Goal: Browse casually: Explore the website without a specific task or goal

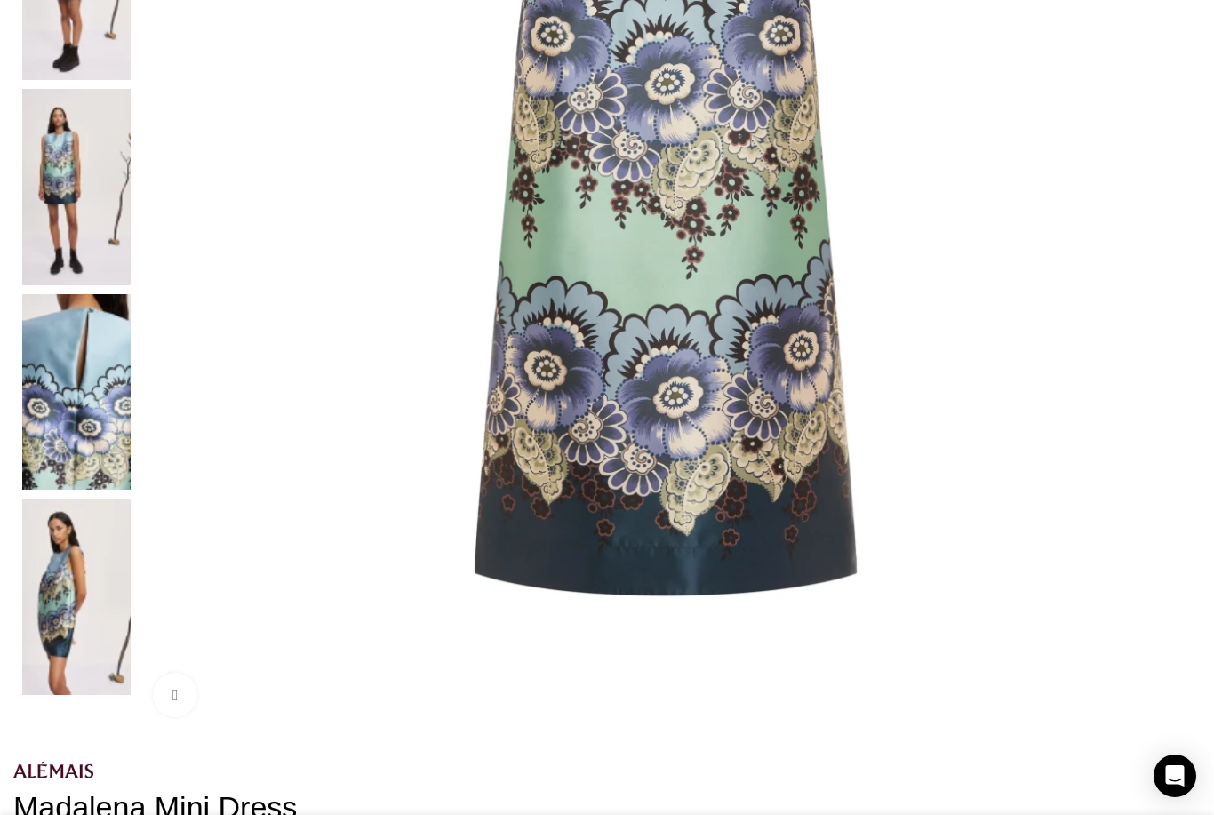
scroll to position [593, 0]
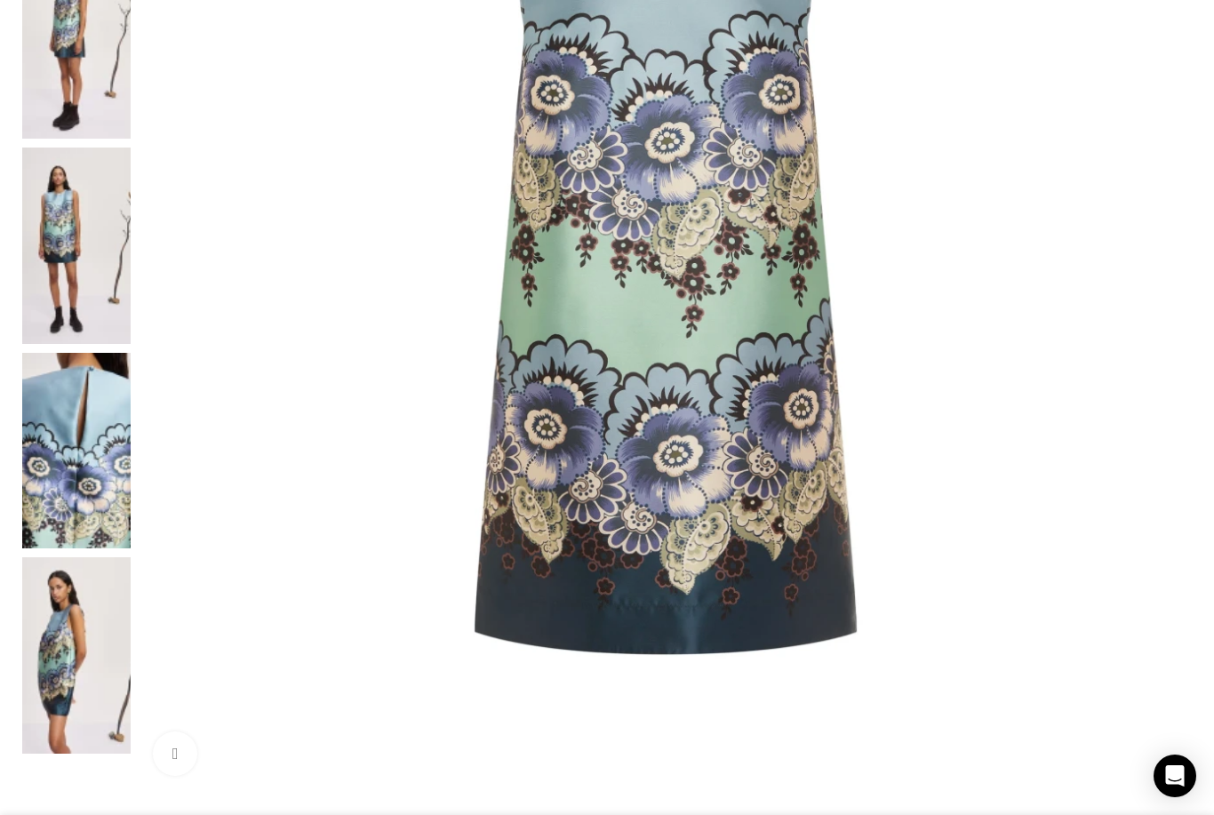
click at [131, 139] on img at bounding box center [76, 40] width 108 height 196
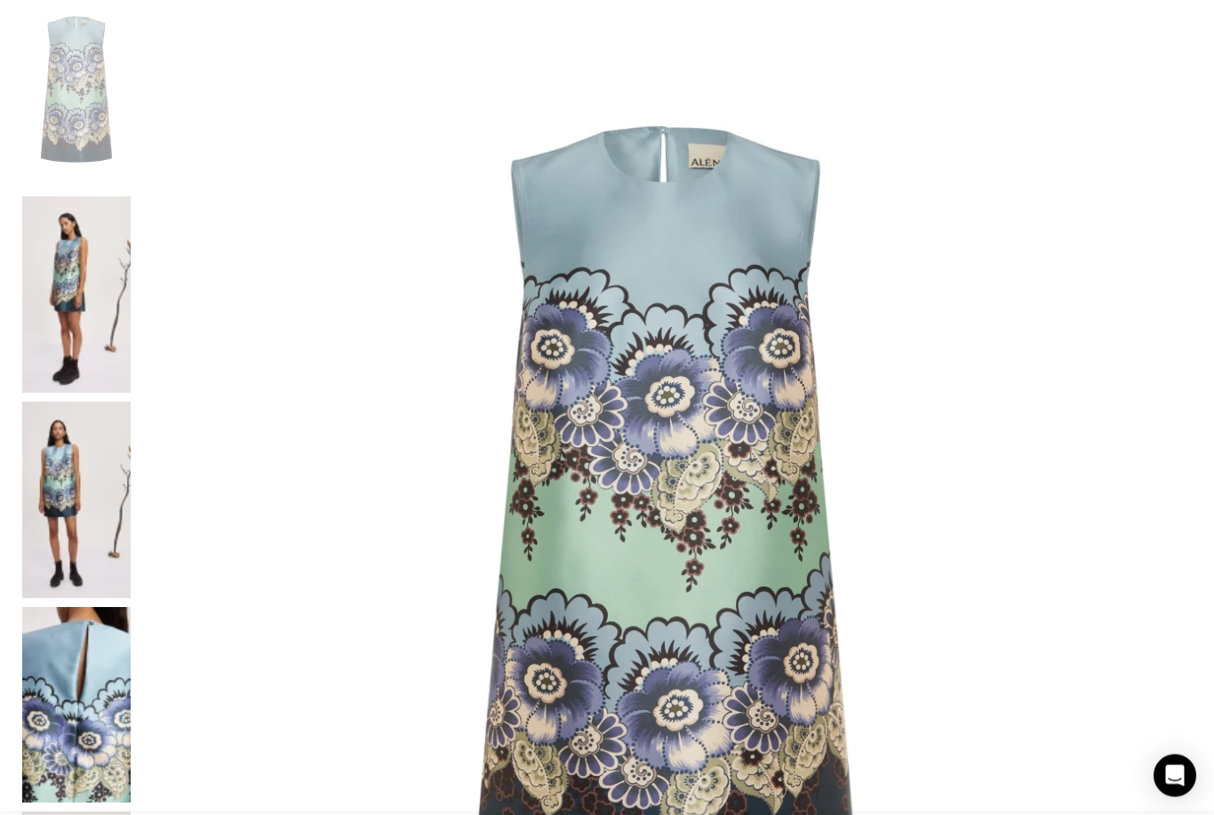
scroll to position [339, 0]
click at [131, 393] on img at bounding box center [76, 294] width 108 height 196
click at [131, 598] on img at bounding box center [76, 500] width 108 height 196
click at [131, 791] on img at bounding box center [76, 705] width 108 height 196
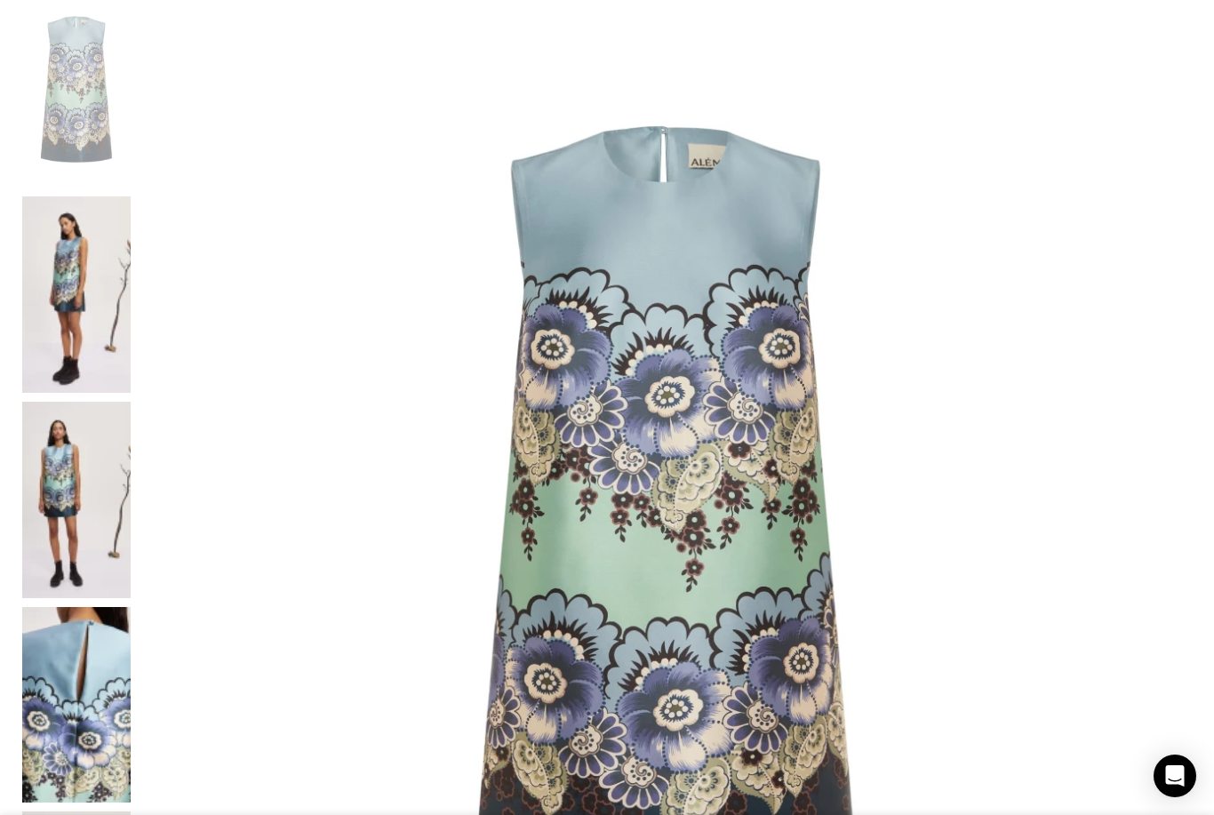
click at [131, 791] on img at bounding box center [76, 705] width 108 height 196
click at [131, 799] on img at bounding box center [76, 705] width 108 height 196
click at [714, 634] on img at bounding box center [665, 517] width 1052 height 1052
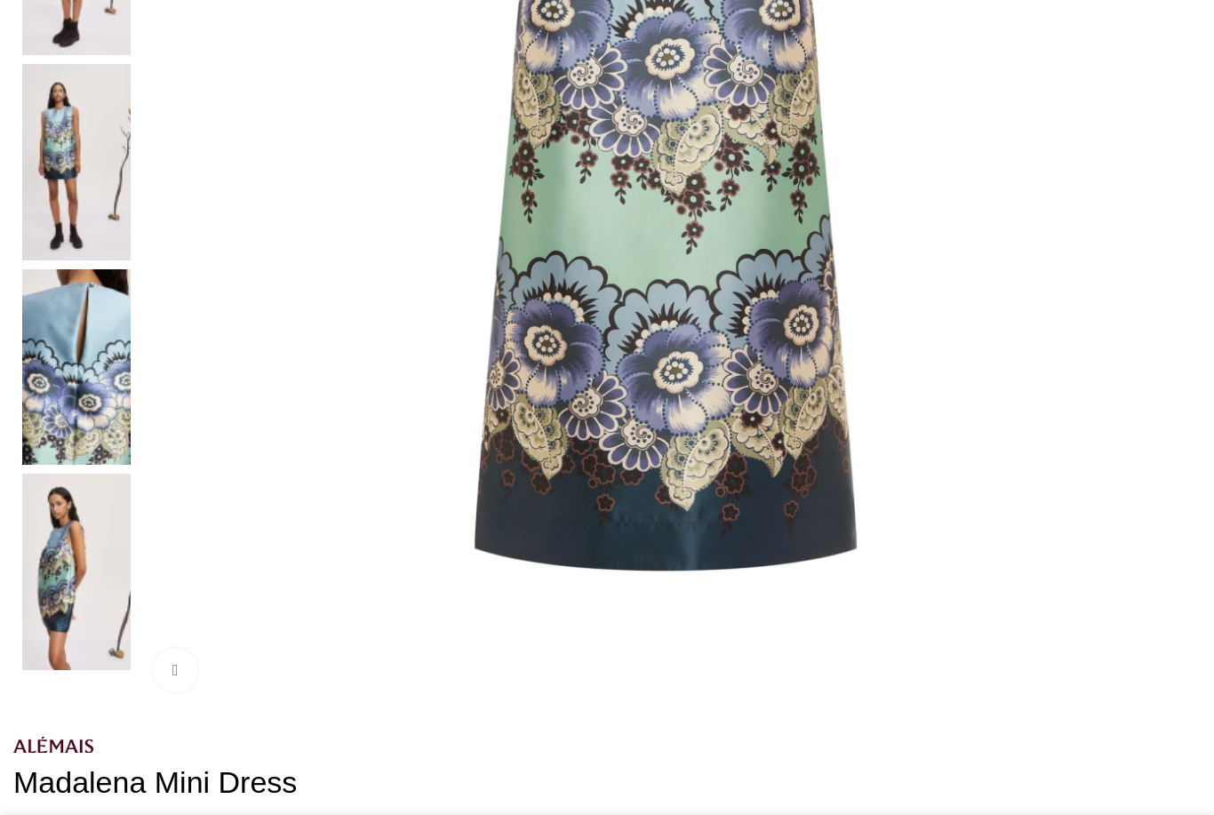
click at [131, 260] on img at bounding box center [76, 162] width 108 height 196
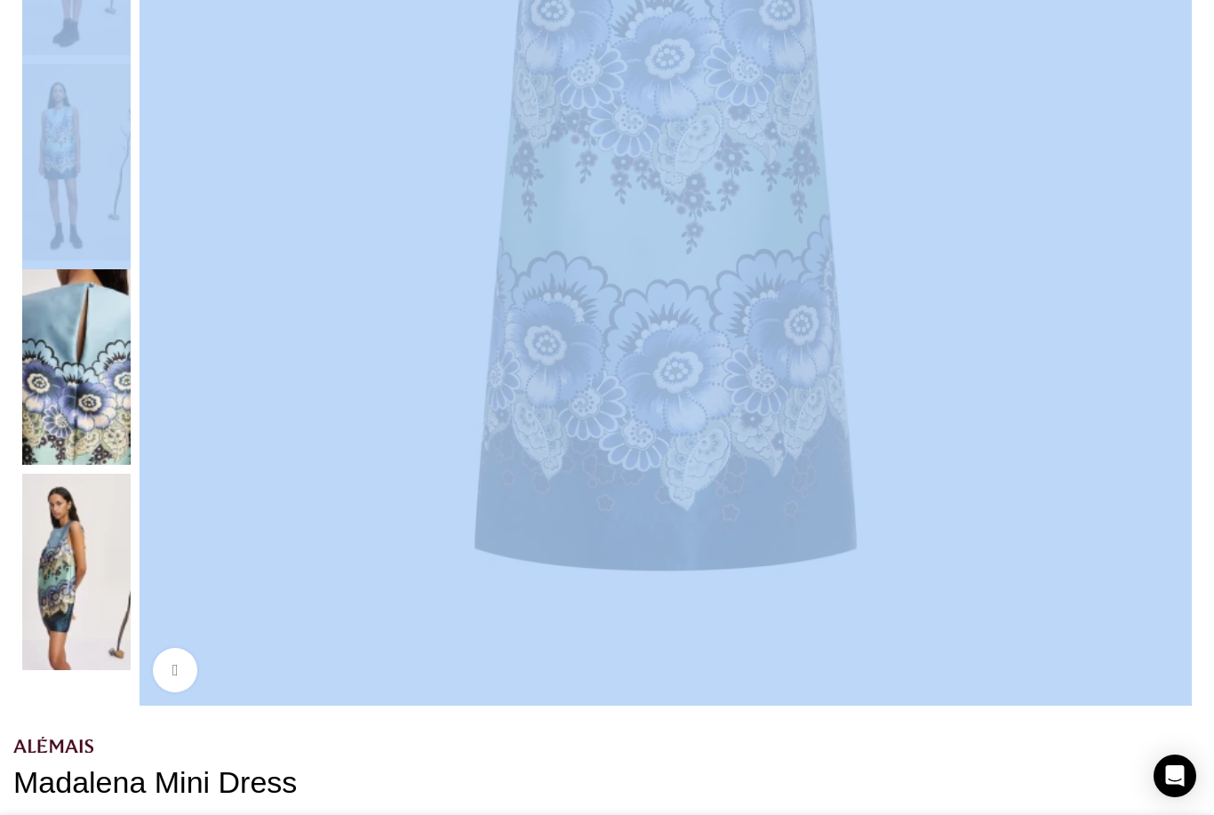
click at [131, 260] on img at bounding box center [76, 162] width 108 height 196
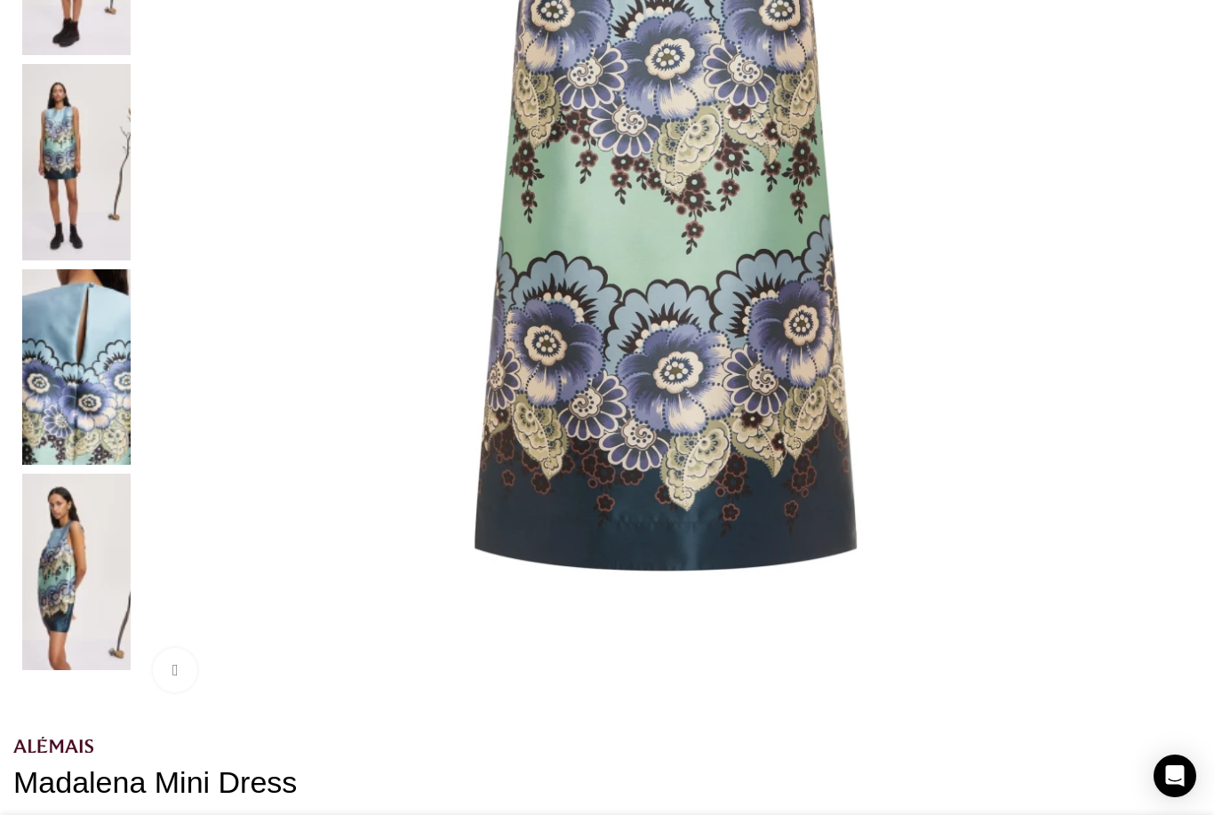
click at [131, 260] on img at bounding box center [76, 162] width 108 height 196
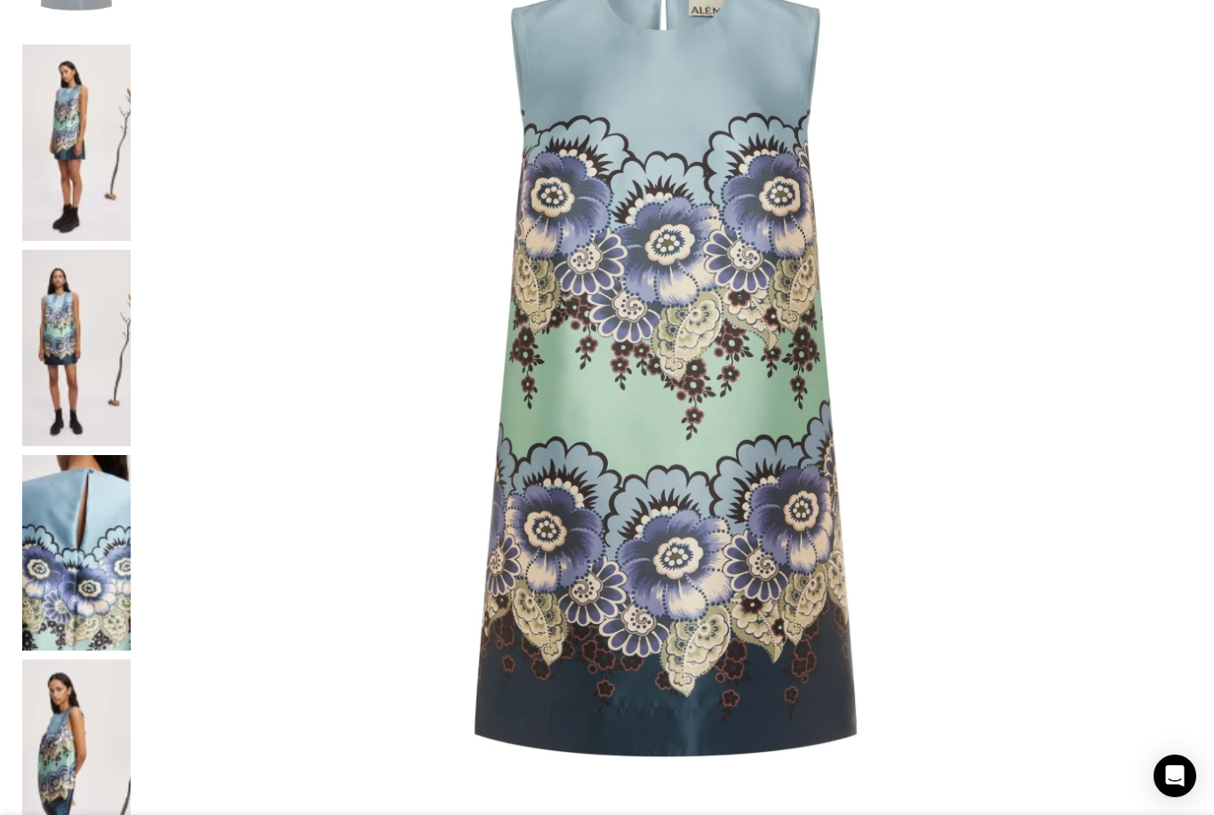
scroll to position [396, 0]
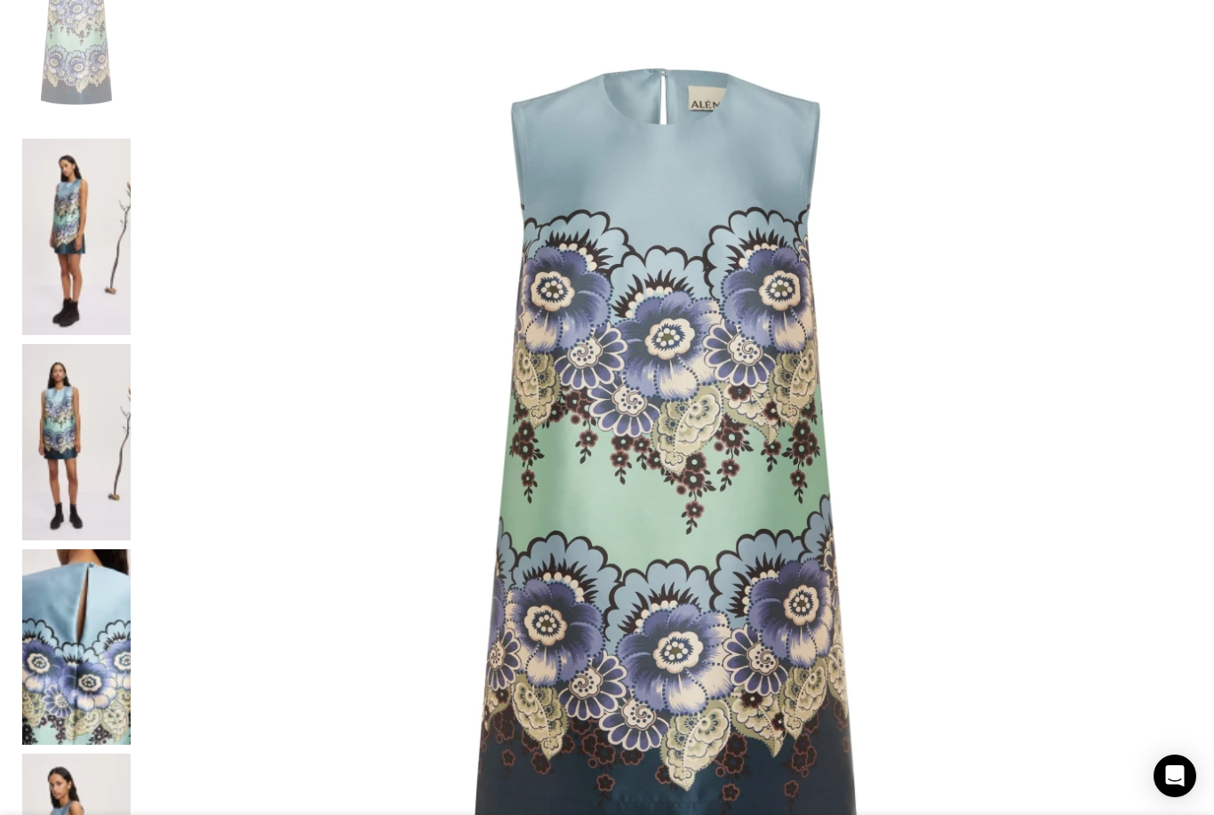
click at [420, 407] on img at bounding box center [665, 459] width 1052 height 1052
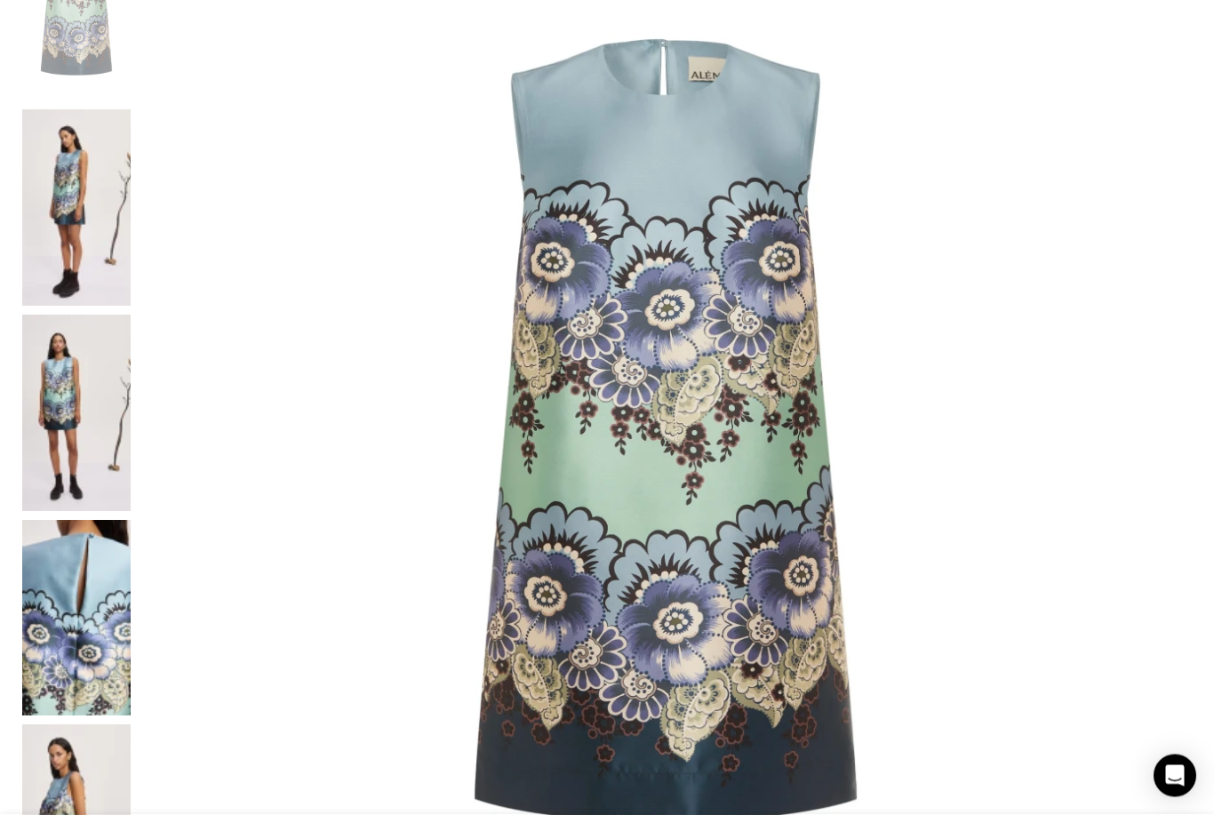
scroll to position [426, 0]
click at [131, 510] on img at bounding box center [76, 412] width 108 height 196
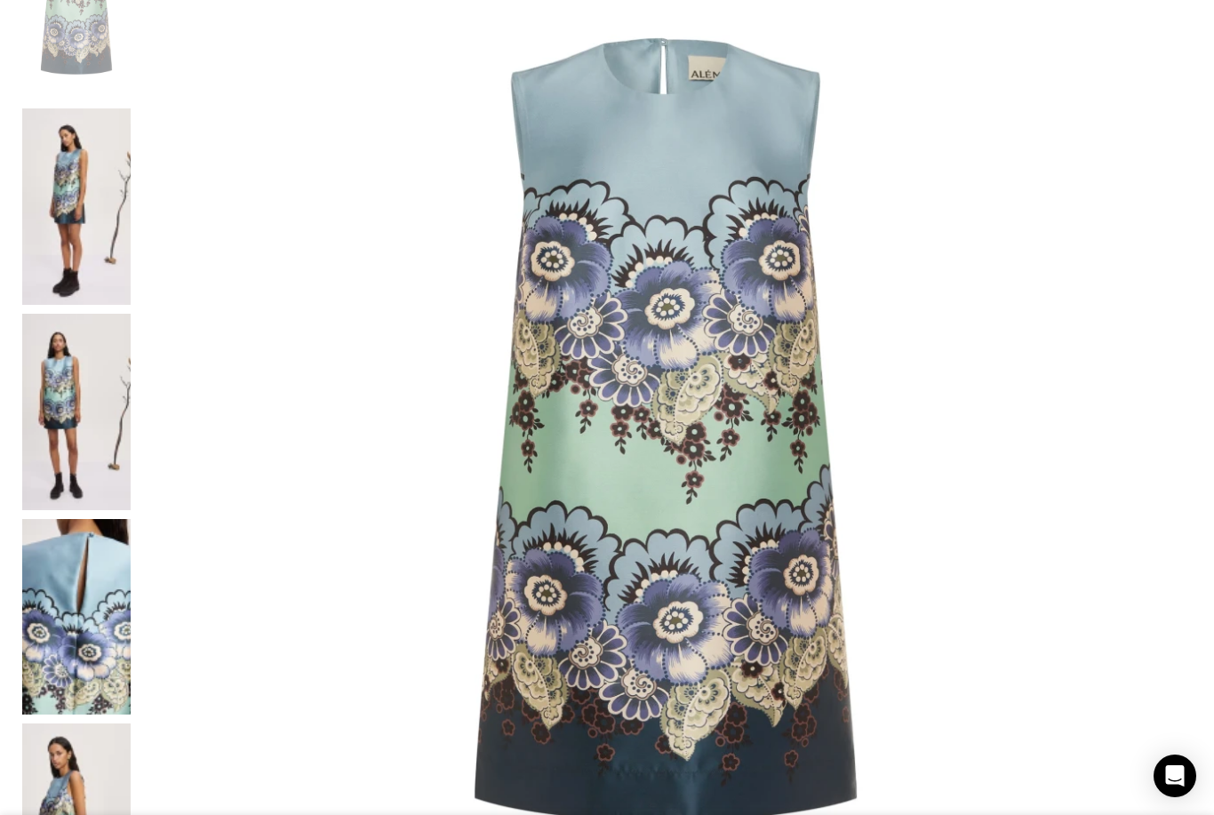
click at [131, 715] on img at bounding box center [76, 617] width 108 height 196
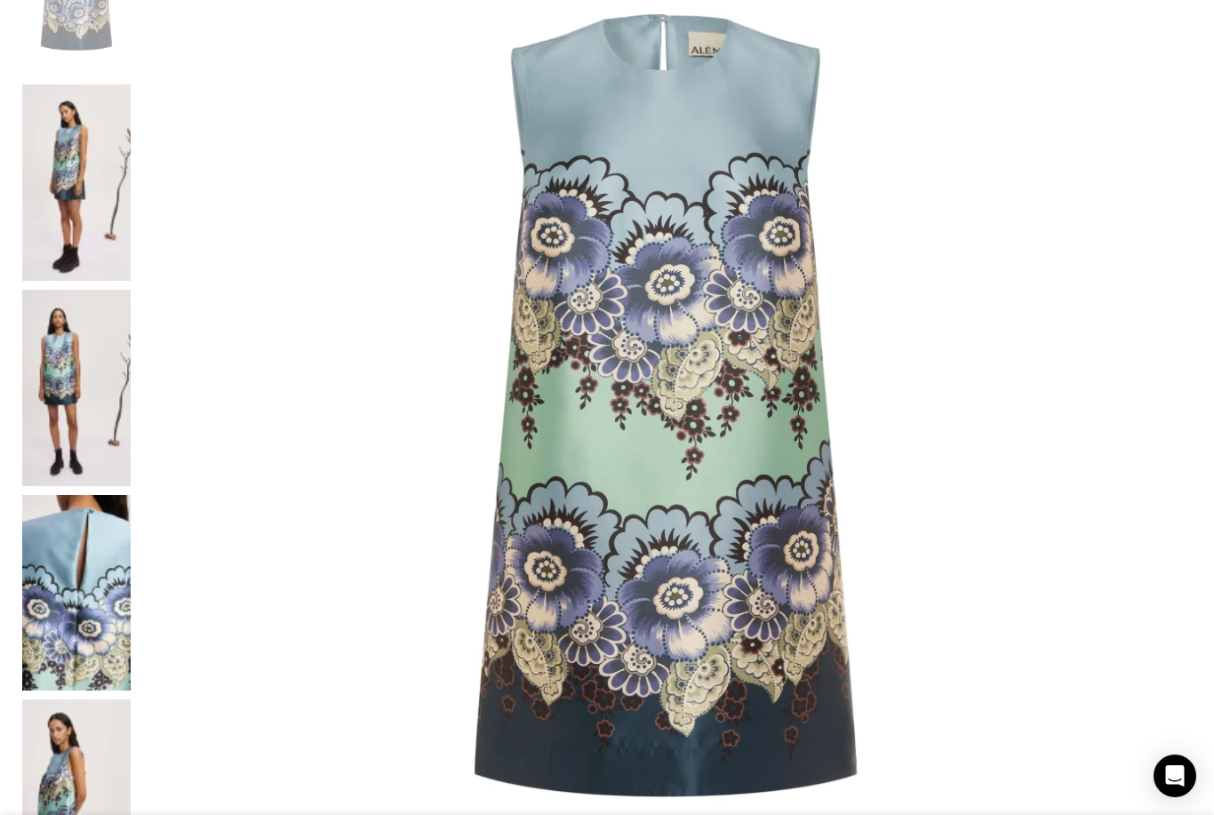
scroll to position [0, 0]
